Goal: Task Accomplishment & Management: Complete application form

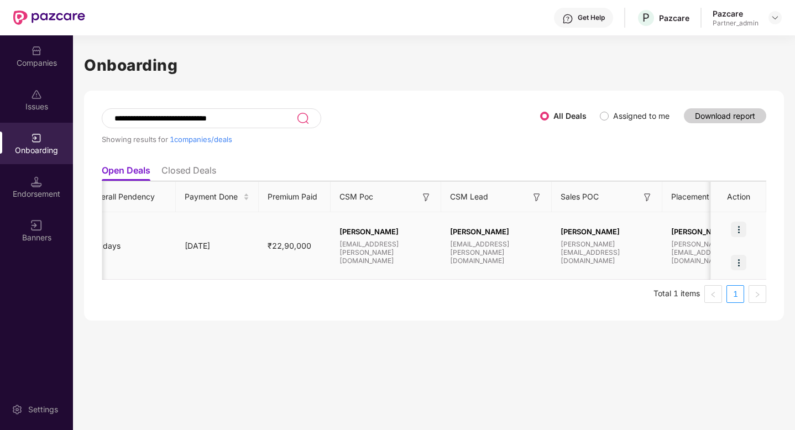
scroll to position [0, 631]
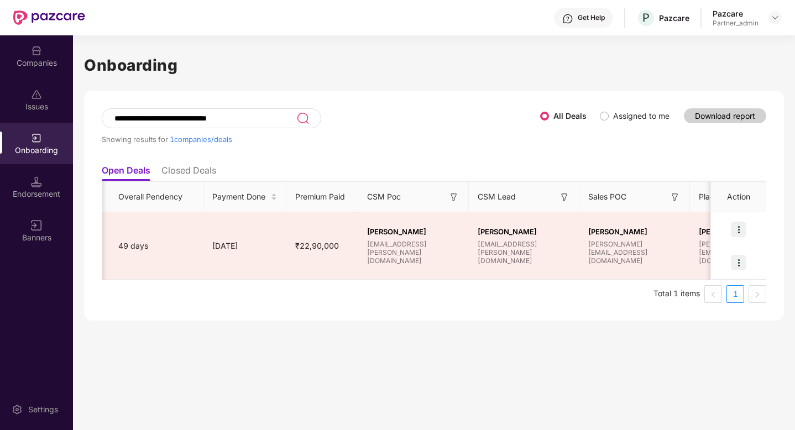
click at [34, 67] on div "Companies" at bounding box center [36, 62] width 73 height 11
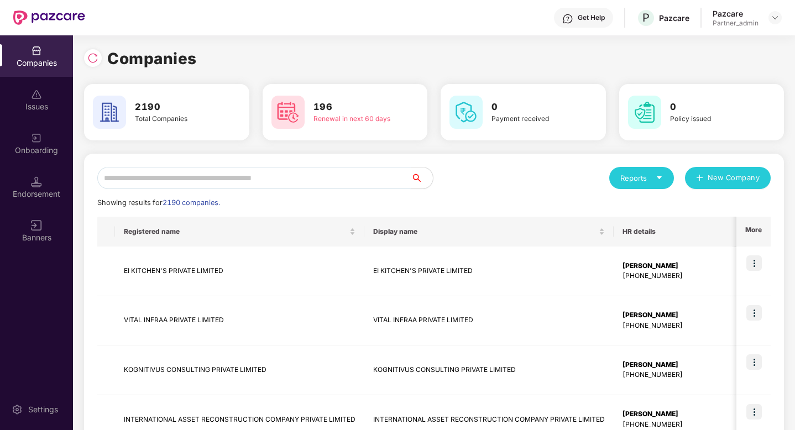
click at [224, 181] on input "text" at bounding box center [253, 178] width 313 height 22
paste input "**********"
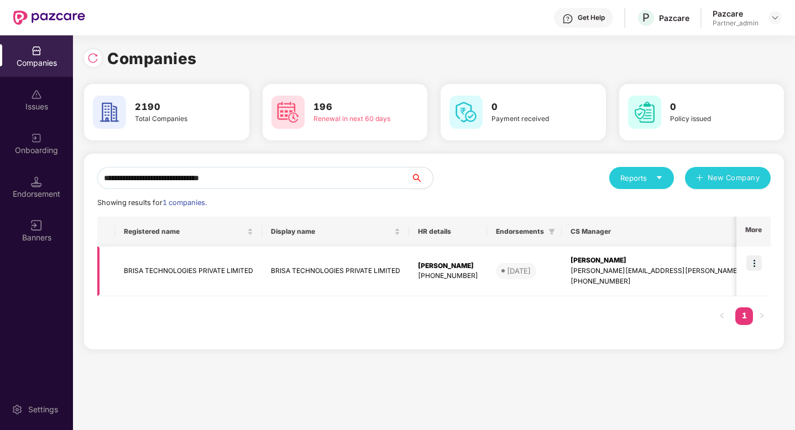
type input "**********"
click at [221, 269] on td "BRISA TECHNOLOGIES PRIVATE LIMITED" at bounding box center [188, 272] width 147 height 50
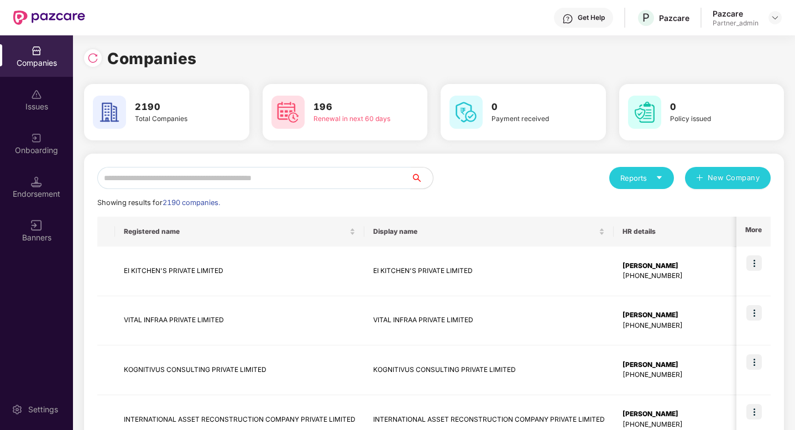
click at [261, 180] on input "text" at bounding box center [253, 178] width 313 height 22
paste input "**********"
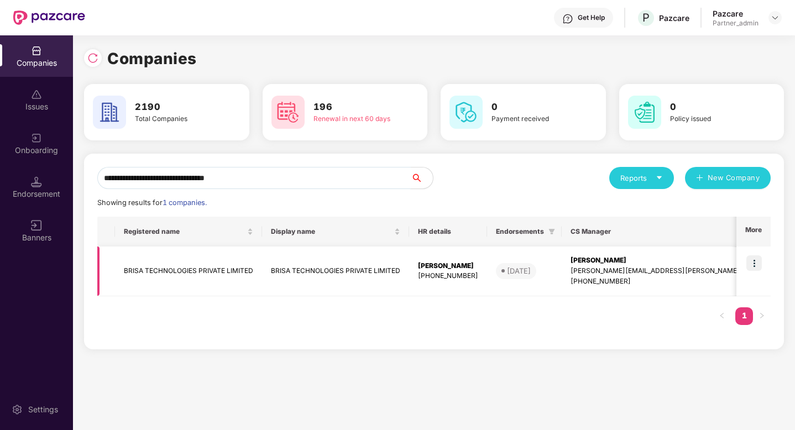
type input "**********"
click at [755, 262] on img at bounding box center [753, 262] width 15 height 15
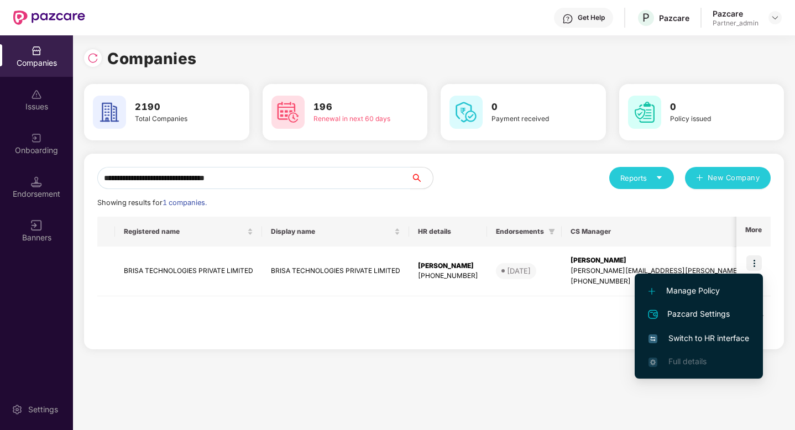
click at [717, 331] on li "Switch to HR interface" at bounding box center [699, 338] width 128 height 23
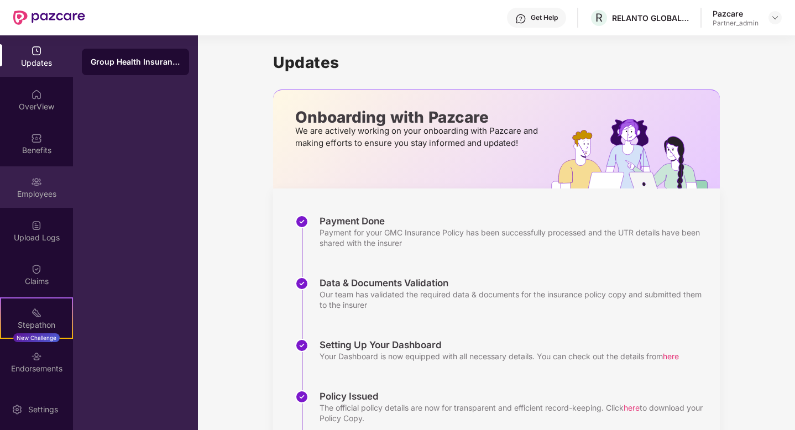
click at [37, 200] on div "Employees" at bounding box center [36, 186] width 73 height 41
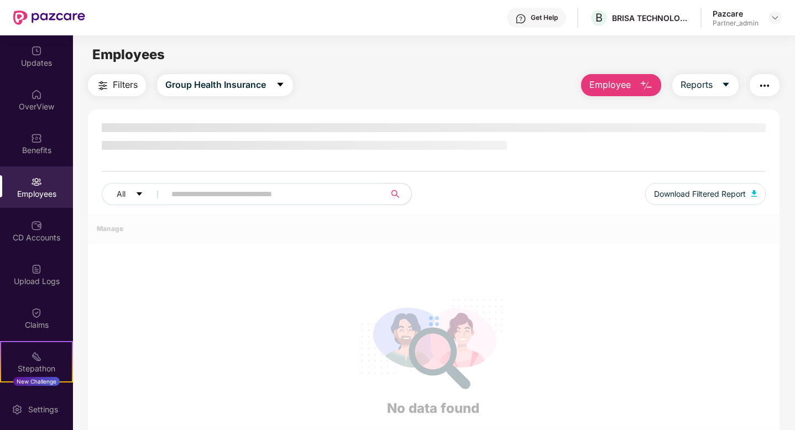
click at [616, 86] on span "Employee" at bounding box center [609, 85] width 41 height 14
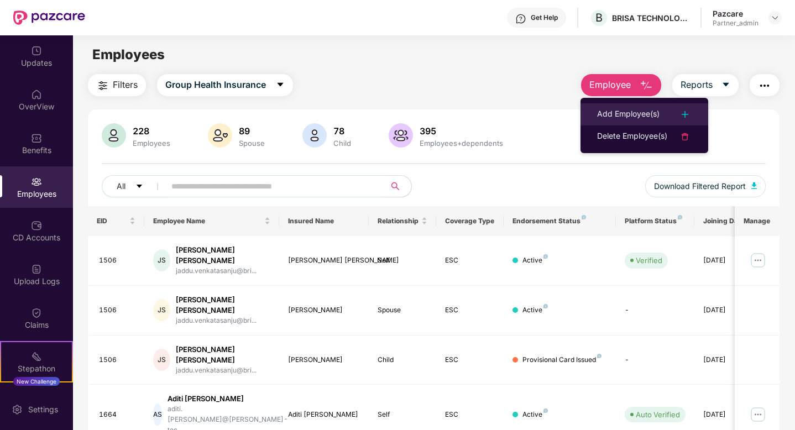
click at [609, 117] on div "Add Employee(s)" at bounding box center [628, 114] width 62 height 13
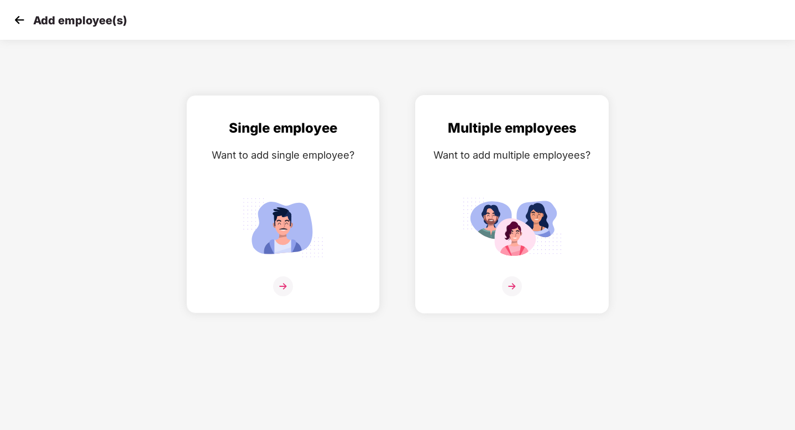
click at [521, 203] on img at bounding box center [511, 227] width 99 height 69
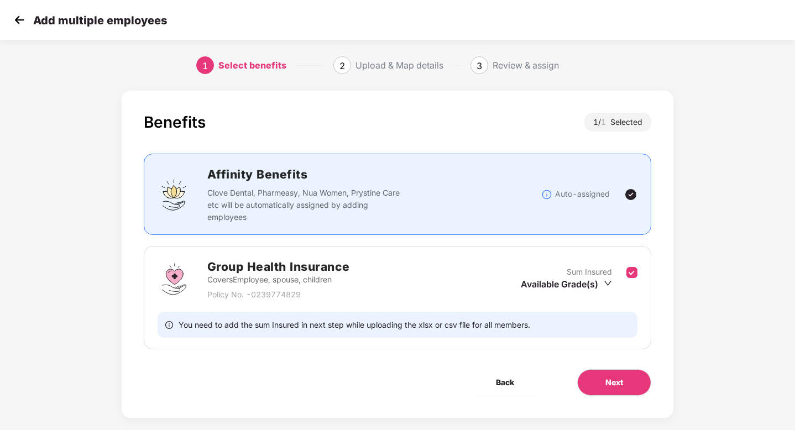
scroll to position [15, 0]
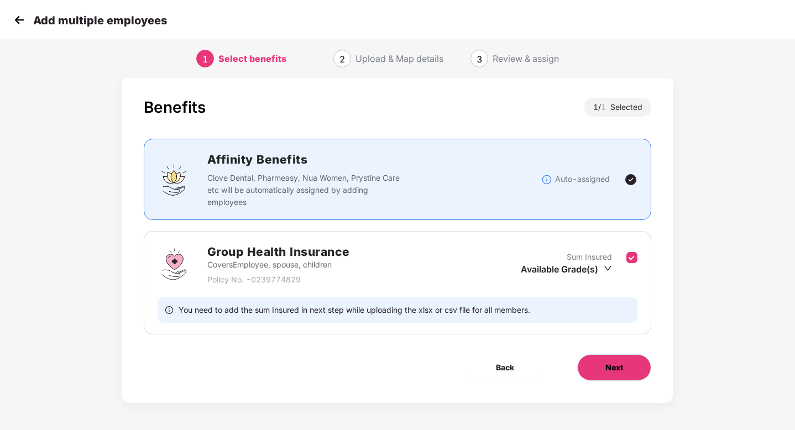
click at [589, 355] on button "Next" at bounding box center [614, 367] width 74 height 27
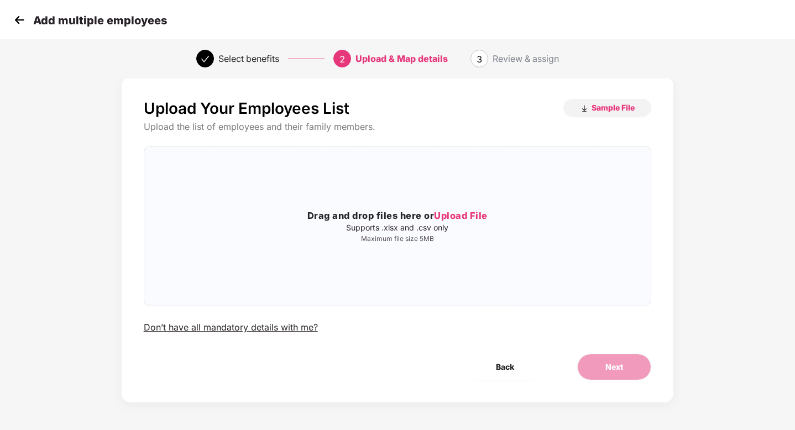
scroll to position [0, 0]
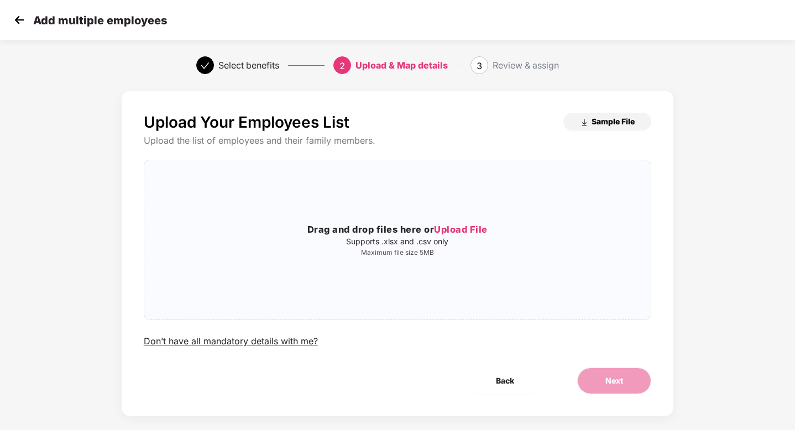
click at [630, 127] on span "Sample File" at bounding box center [612, 121] width 43 height 11
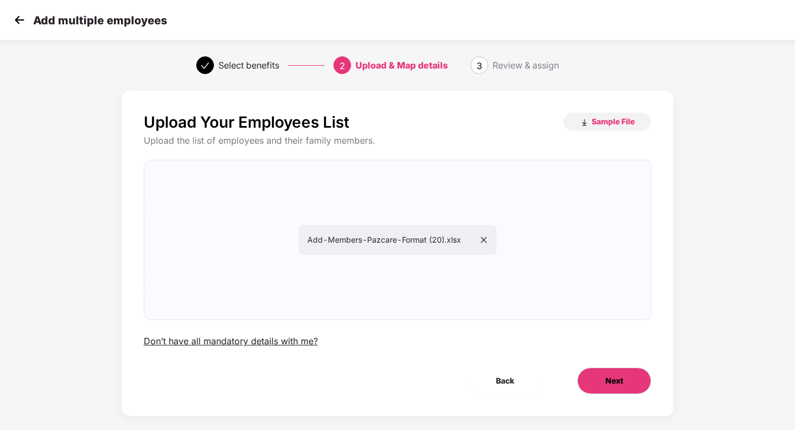
click at [599, 378] on button "Next" at bounding box center [614, 381] width 74 height 27
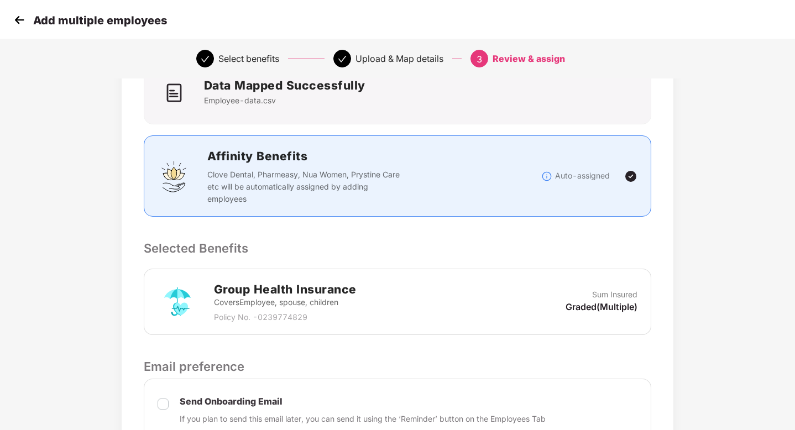
scroll to position [382, 0]
